Goal: Check status: Check status

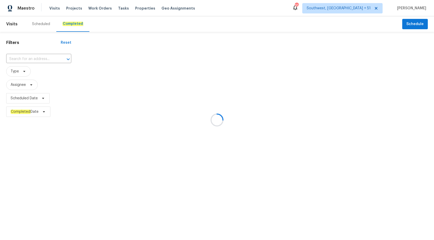
click at [23, 61] on div at bounding box center [217, 120] width 434 height 240
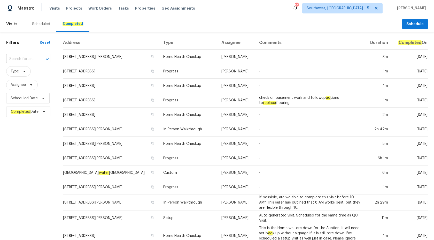
click at [17, 61] on input "text" at bounding box center [21, 59] width 30 height 8
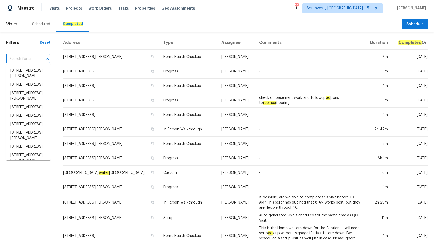
paste input "[STREET_ADDRESS]"
type input "[STREET_ADDRESS]"
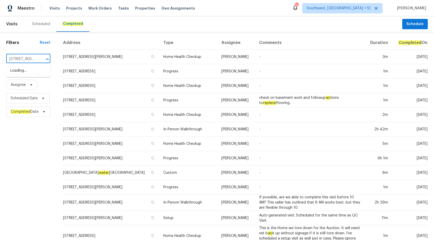
scroll to position [0, 48]
click at [21, 72] on li "[STREET_ADDRESS]" at bounding box center [28, 70] width 44 height 9
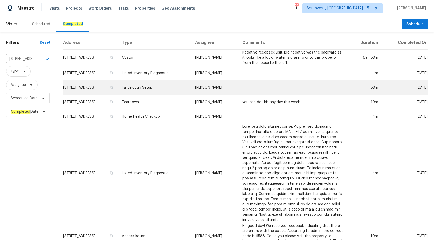
click at [206, 85] on tr "[STREET_ADDRESS] Fallthrough Setup [PERSON_NAME] - 53m [DATE]" at bounding box center [245, 87] width 365 height 14
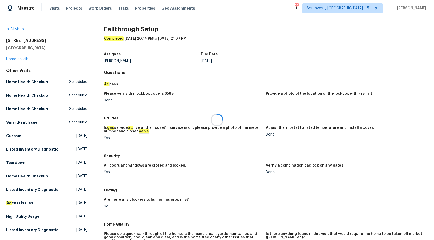
click at [15, 61] on div at bounding box center [217, 120] width 434 height 240
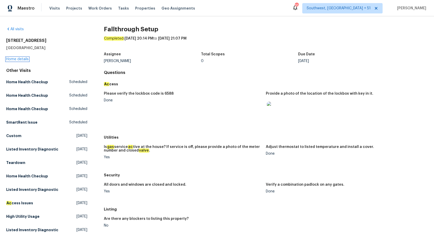
click at [15, 59] on link "Home details" at bounding box center [17, 59] width 23 height 4
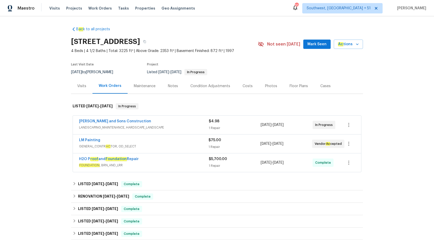
scroll to position [65, 0]
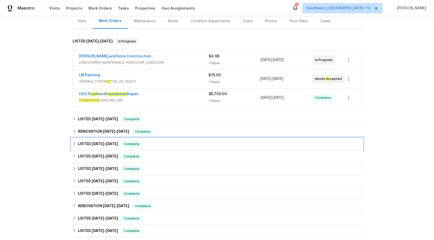
click at [140, 143] on span "Complete" at bounding box center [132, 143] width 20 height 5
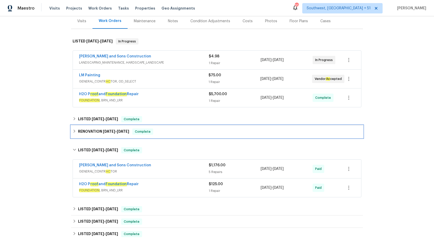
click at [153, 133] on span "Complete" at bounding box center [143, 131] width 20 height 5
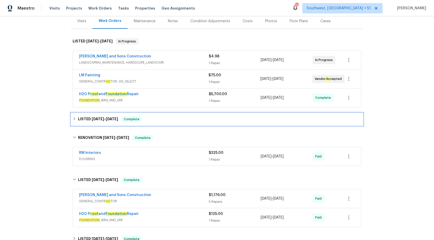
click at [161, 119] on div "LISTED [DATE] - [DATE] Complete" at bounding box center [217, 119] width 289 height 6
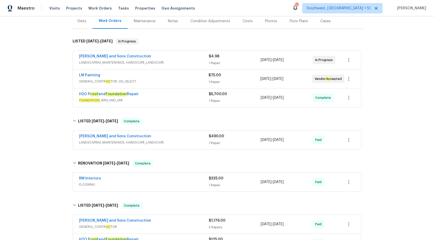
click at [192, 94] on div "H2O P roof and Foundation Repair" at bounding box center [144, 95] width 130 height 6
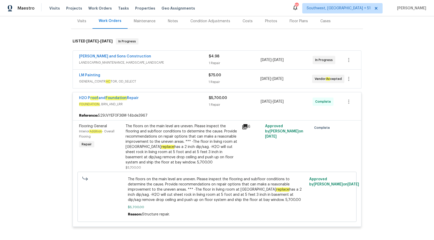
click at [220, 105] on div "1 Repair" at bounding box center [235, 104] width 52 height 5
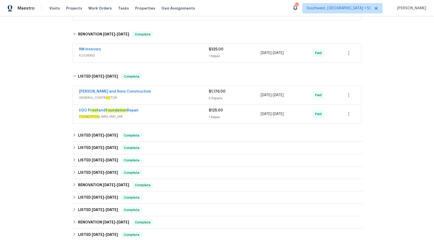
scroll to position [199, 0]
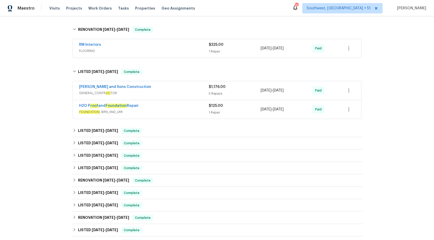
click at [181, 110] on span "FOUNDATION , BRN_AND_LRR" at bounding box center [144, 111] width 130 height 5
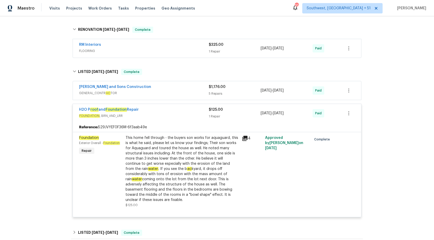
click at [197, 93] on span "GENERAL_CONTR AC TOR" at bounding box center [144, 93] width 130 height 5
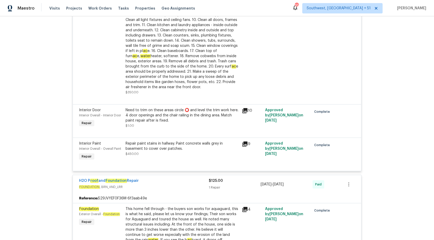
scroll to position [482, 0]
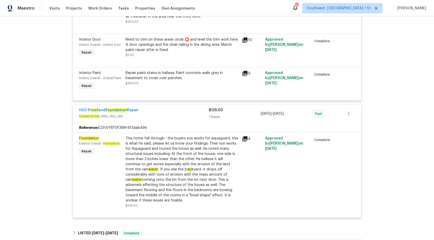
click at [174, 152] on div "This home fell through - the buyers son works for aquaguard, this is what he sa…" at bounding box center [182, 169] width 113 height 67
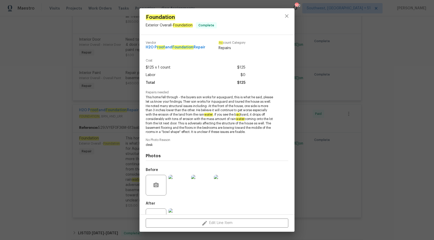
click at [163, 107] on span "This home fell through - the buyers son works for aquaguard, this is what he sa…" at bounding box center [210, 114] width 129 height 39
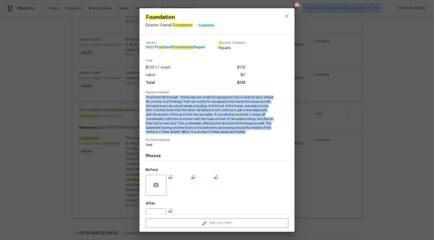
click at [163, 107] on span "This home fell through - the buyers son works for aquaguard, this is what he sa…" at bounding box center [210, 114] width 129 height 39
copy span "This home fell through - the buyers son works for aquaguard, this is what he sa…"
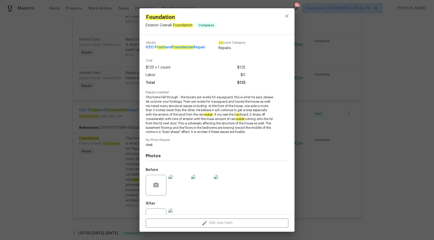
click at [373, 133] on div "Foundation Exterior Overall - Foundation Complete Vendor H2O P roof and Foundat…" at bounding box center [217, 120] width 434 height 240
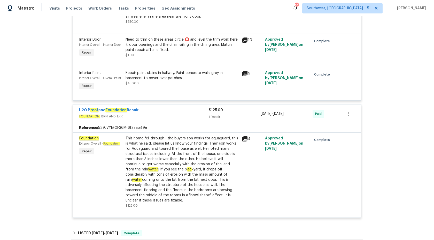
click at [228, 113] on div "$125.00" at bounding box center [235, 110] width 52 height 5
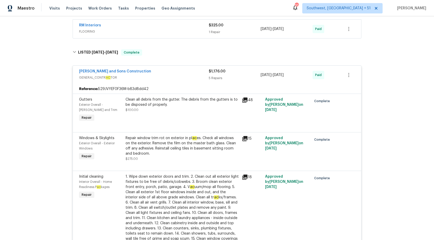
click at [200, 75] on span "GENERAL_CONTR AC TOR" at bounding box center [144, 77] width 130 height 5
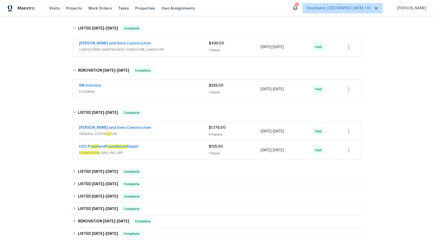
scroll to position [142, 0]
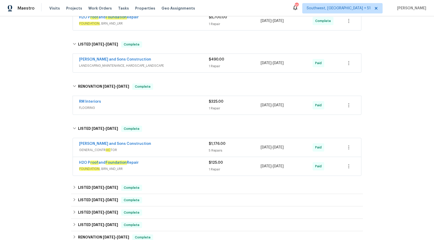
click at [200, 107] on span "FLOORING" at bounding box center [144, 107] width 130 height 5
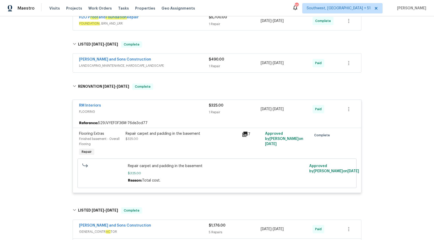
click at [199, 108] on div "RM Interiors" at bounding box center [144, 106] width 130 height 6
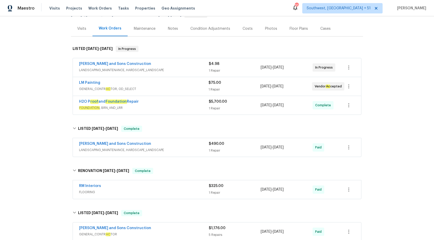
scroll to position [51, 0]
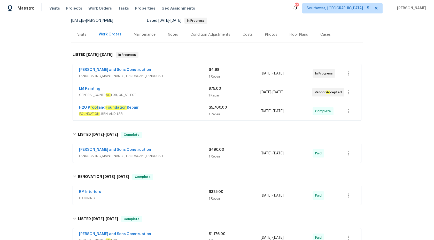
click at [190, 116] on span "FOUNDATION , BRN_AND_LRR" at bounding box center [144, 113] width 130 height 5
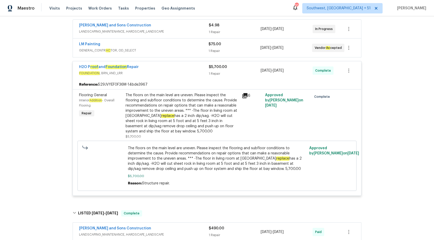
scroll to position [104, 0]
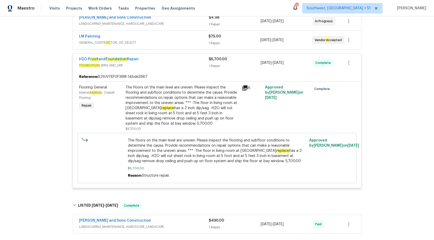
click at [178, 111] on div "The floors on the main level are uneven. Please inspect the flooring and subflo…" at bounding box center [182, 105] width 113 height 41
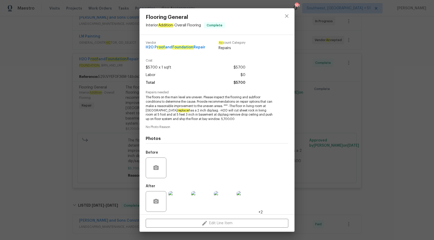
click at [73, 132] on div "Flooring General Interior Addition - Overall Flooring Complete Vendor H2O P roo…" at bounding box center [217, 120] width 434 height 240
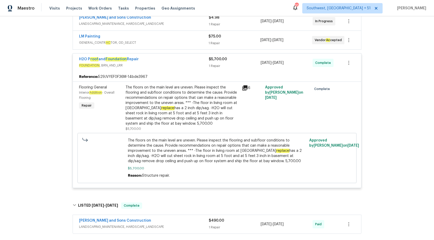
click at [201, 96] on div "The floors on the main level are uneven. Please inspect the flooring and subflo…" at bounding box center [182, 105] width 113 height 41
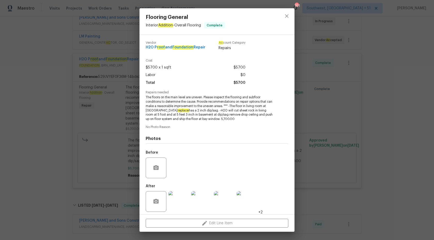
click at [186, 203] on img at bounding box center [179, 201] width 21 height 21
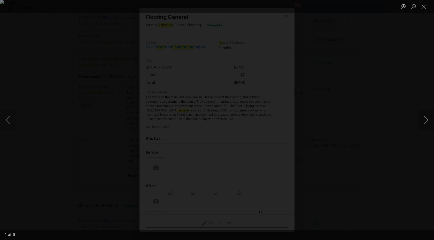
click at [431, 115] on button "Next image" at bounding box center [427, 120] width 16 height 21
drag, startPoint x: 431, startPoint y: 113, endPoint x: 431, endPoint y: 106, distance: 6.7
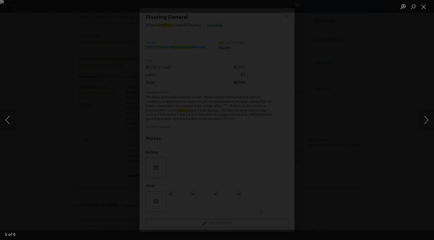
click at [431, 106] on div "5 of 6" at bounding box center [217, 120] width 434 height 240
click at [427, 6] on button "Close lightbox" at bounding box center [424, 6] width 10 height 9
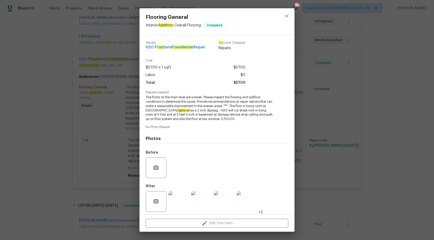
click at [409, 88] on div "Flooring General Interior Addition - Overall Flooring Complete Vendor H2O P roo…" at bounding box center [217, 120] width 434 height 240
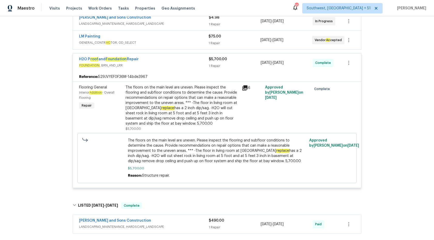
click at [207, 69] on div "H2O P roof and Foundation Repair FOUNDATION , BRN_AND_LRR $5,700.00 1 Repair [D…" at bounding box center [217, 63] width 289 height 19
click at [211, 66] on div "1 Repair" at bounding box center [235, 65] width 52 height 5
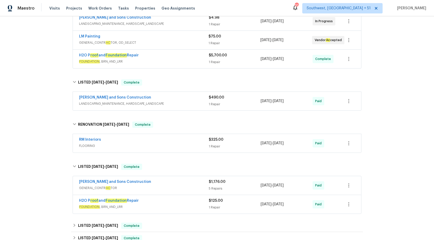
click at [189, 145] on span "FLOORING" at bounding box center [144, 145] width 130 height 5
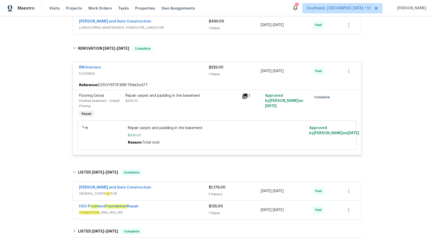
scroll to position [227, 0]
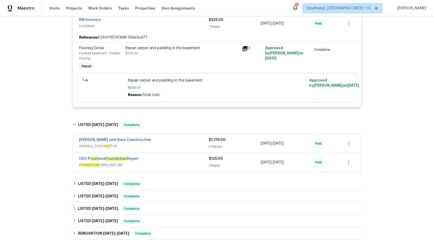
click at [207, 165] on span "FOUNDATION , BRN_AND_LRR" at bounding box center [144, 164] width 130 height 5
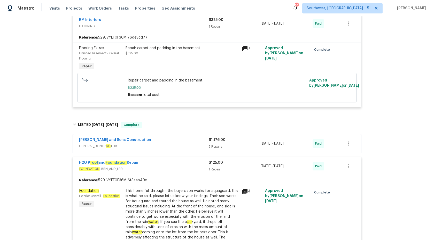
click at [207, 165] on div "H2O P roof and Foundation Repair" at bounding box center [144, 163] width 130 height 6
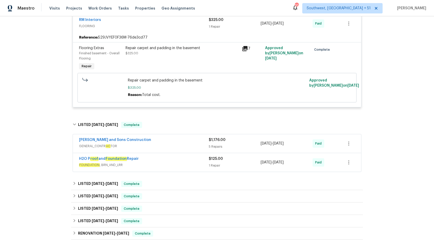
click at [207, 146] on span "GENERAL_CONTR AC TOR" at bounding box center [144, 146] width 130 height 5
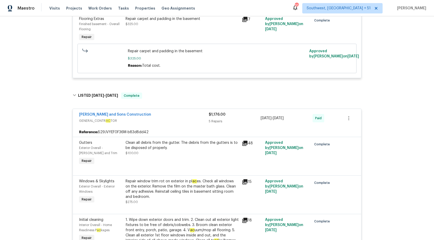
scroll to position [236, 0]
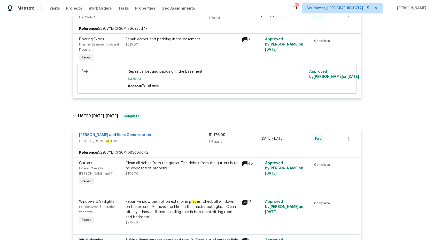
click at [216, 139] on div "$1,176.00 5 Repairs" at bounding box center [235, 138] width 52 height 12
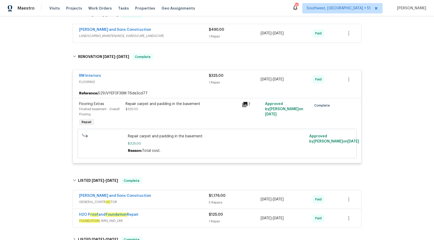
scroll to position [137, 0]
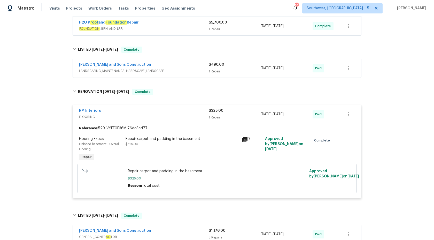
click at [214, 118] on div "1 Repair" at bounding box center [235, 117] width 52 height 5
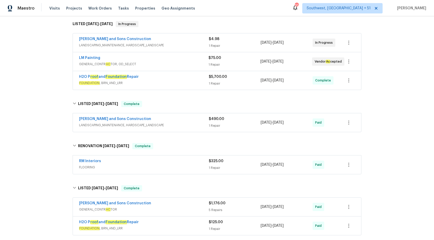
scroll to position [81, 0]
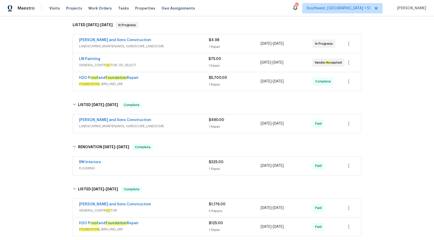
click at [207, 124] on span "LANDSCAPING_MAINTENANCE, HARDSCAPE_LANDSCAPE" at bounding box center [144, 126] width 130 height 5
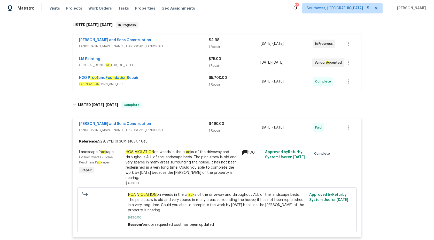
click at [205, 128] on span "LANDSCAPING_MAINTENANCE, HARDSCAPE_LANDSCAPE" at bounding box center [144, 130] width 130 height 5
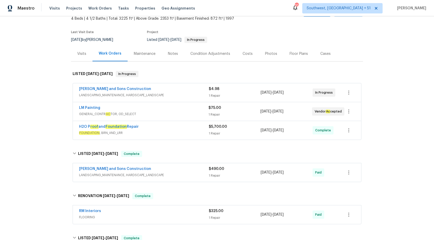
scroll to position [26, 0]
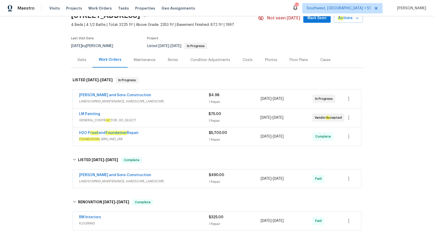
click at [203, 138] on span "FOUNDATION , BRN_AND_LRR" at bounding box center [144, 139] width 130 height 5
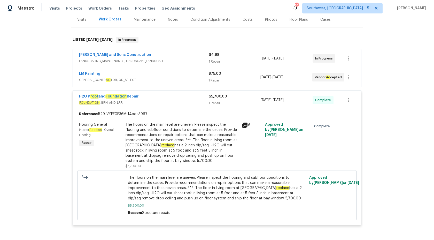
scroll to position [66, 0]
click at [205, 137] on div "The floors on the main level are uneven. Please inspect the flooring and subflo…" at bounding box center [182, 142] width 113 height 41
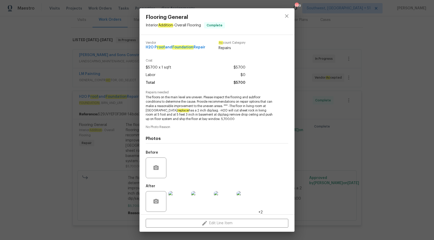
click at [386, 82] on div "Flooring General Interior Addition - Overall Flooring Complete Vendor H2O P roo…" at bounding box center [217, 120] width 434 height 240
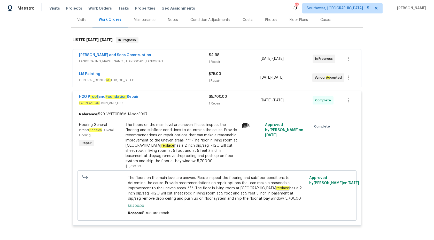
drag, startPoint x: 205, startPoint y: 97, endPoint x: 133, endPoint y: 148, distance: 88.5
click at [133, 148] on div "H2O P roof and Foundation Repair FOUNDATION , BRN_AND_LRR $5,700.00 1 Repair [D…" at bounding box center [217, 158] width 289 height 135
click at [133, 148] on div "The floors on the main level are uneven. Please inspect the flooring and subflo…" at bounding box center [182, 142] width 113 height 41
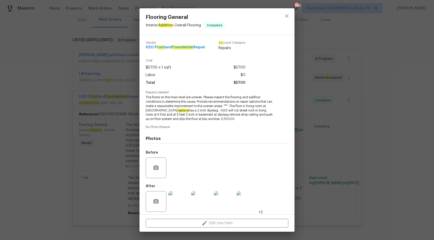
click at [227, 104] on span "The floors on the main level are uneven. Please inspect the flooring and subflo…" at bounding box center [210, 108] width 129 height 26
drag, startPoint x: 150, startPoint y: 103, endPoint x: 223, endPoint y: 106, distance: 73.0
click at [221, 106] on span "The floors on the main level are uneven. Please inspect the flooring and subflo…" at bounding box center [210, 108] width 129 height 26
click at [223, 106] on span "The floors on the main level are uneven. Please inspect the flooring and subflo…" at bounding box center [210, 108] width 129 height 26
click at [115, 144] on div "Flooring General Interior Addition - Overall Flooring Complete Vendor H2O P roo…" at bounding box center [217, 120] width 434 height 240
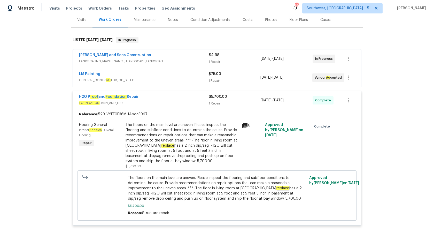
click at [203, 108] on div "H2O P roof and Foundation Repair FOUNDATION , BRN_AND_LRR $5,700.00 1 Repair [D…" at bounding box center [217, 100] width 289 height 19
click at [201, 103] on span "FOUNDATION , BRN_AND_LRR" at bounding box center [144, 102] width 130 height 5
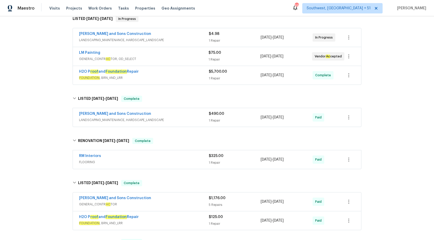
scroll to position [152, 0]
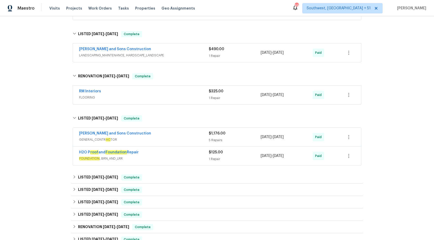
click at [172, 160] on span "FOUNDATION , BRN_AND_LRR" at bounding box center [144, 158] width 130 height 5
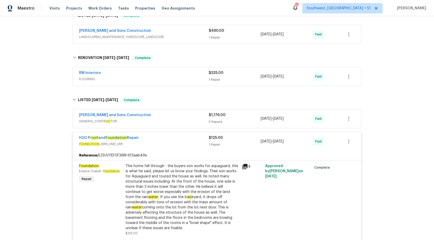
scroll to position [0, 0]
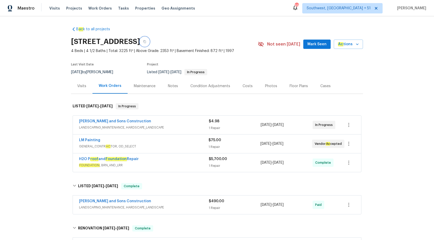
click at [146, 42] on icon "button" at bounding box center [144, 41] width 3 height 3
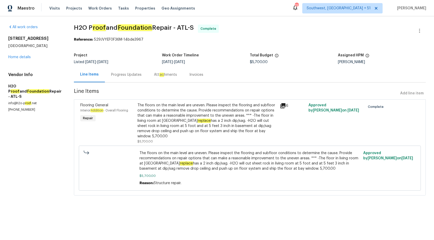
click at [111, 76] on div "Progress Updates" at bounding box center [126, 74] width 31 height 5
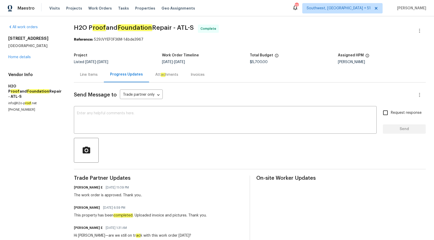
click at [191, 74] on div "Invoices" at bounding box center [198, 74] width 14 height 5
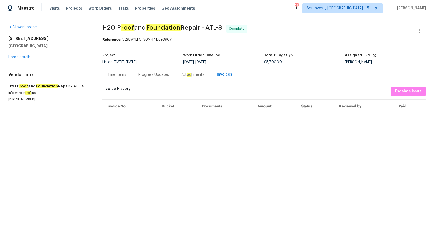
click at [119, 76] on div "Line Items" at bounding box center [118, 74] width 18 height 5
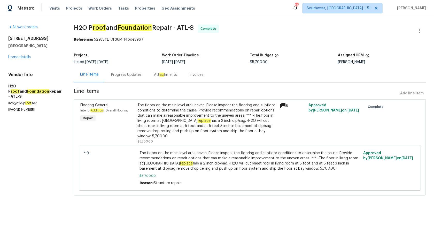
click at [183, 78] on div "Invoices" at bounding box center [196, 74] width 26 height 15
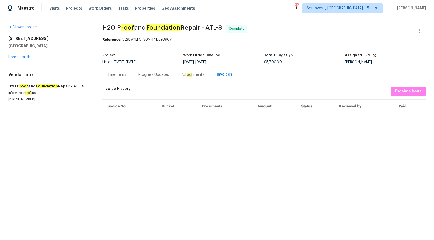
click at [148, 75] on div "Progress Updates" at bounding box center [154, 74] width 31 height 5
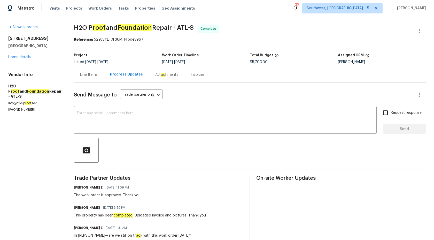
click at [82, 74] on div "Line Items" at bounding box center [89, 74] width 18 height 5
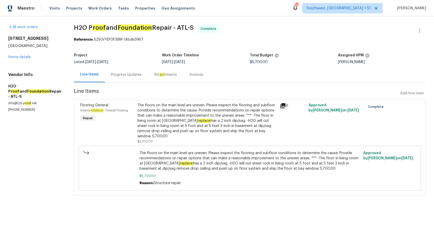
click at [138, 111] on div "The floors on the main level are uneven. Please inspect the flooring and subflo…" at bounding box center [208, 121] width 140 height 36
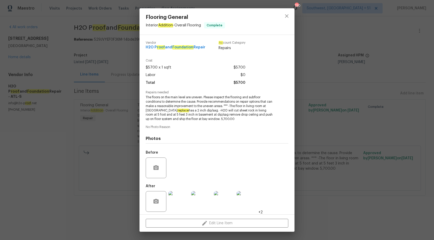
click at [162, 103] on span "The floors on the main level are uneven. Please inspect the flooring and subflo…" at bounding box center [210, 108] width 129 height 26
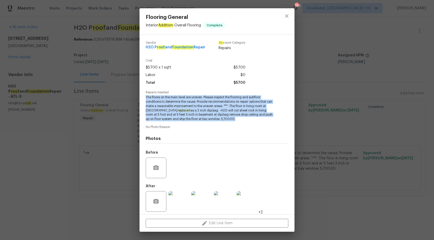
click at [162, 103] on span "The floors on the main level are uneven. Please inspect the flooring and subflo…" at bounding box center [210, 108] width 129 height 26
copy span "The floors on the main level are uneven. Please inspect the flooring and subflo…"
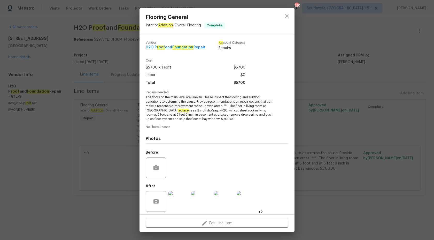
click at [131, 53] on div "Flooring General Interior Addition - Overall Flooring Complete Vendor H2O P roo…" at bounding box center [217, 120] width 434 height 240
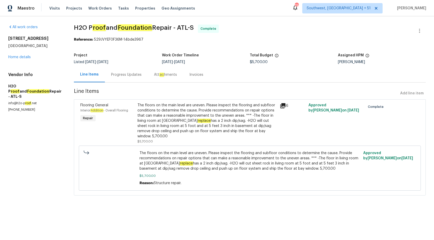
click at [190, 75] on div "Invoices" at bounding box center [197, 74] width 14 height 5
click at [111, 77] on div "Progress Updates" at bounding box center [126, 74] width 31 height 5
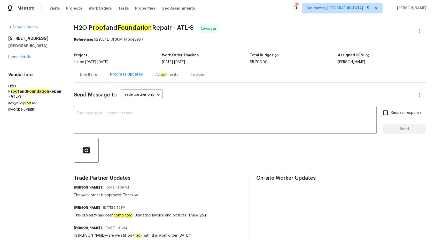
click at [23, 8] on span "Maestro" at bounding box center [26, 8] width 17 height 5
